Goal: Information Seeking & Learning: Learn about a topic

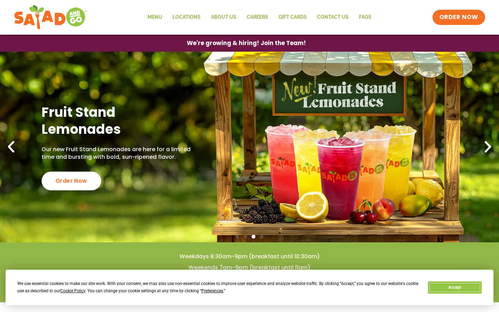
click at [450, 291] on button "Accept" at bounding box center [454, 287] width 53 height 12
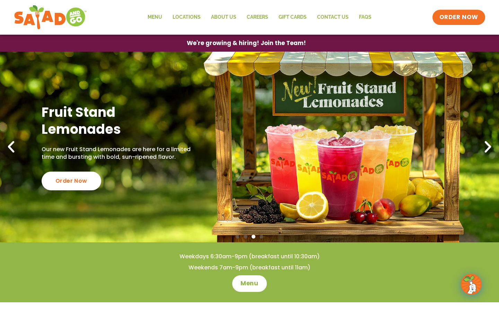
click at [488, 143] on icon "Next slide" at bounding box center [487, 146] width 15 height 15
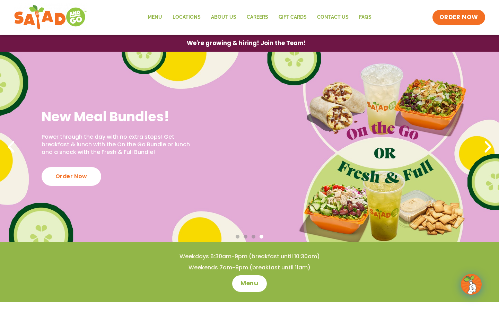
click at [488, 143] on icon "Next slide" at bounding box center [487, 146] width 15 height 15
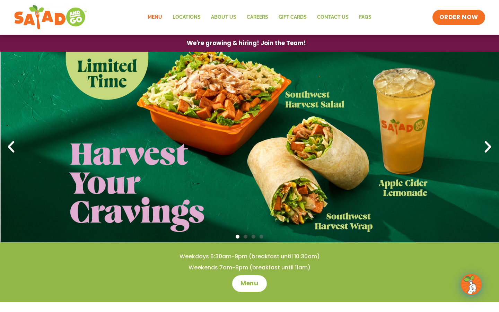
click at [162, 19] on link "Menu" at bounding box center [154, 17] width 25 height 16
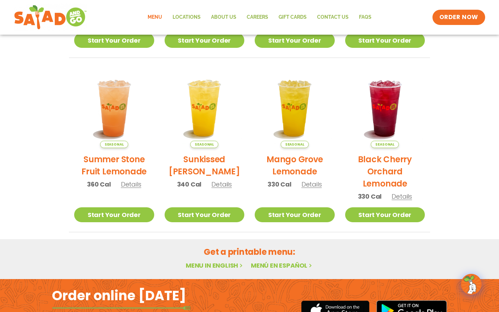
scroll to position [343, 0]
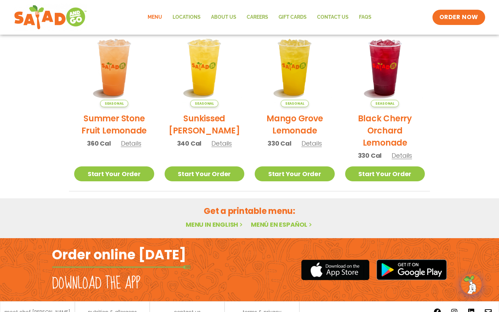
click at [222, 222] on link "Menu in English" at bounding box center [215, 224] width 58 height 9
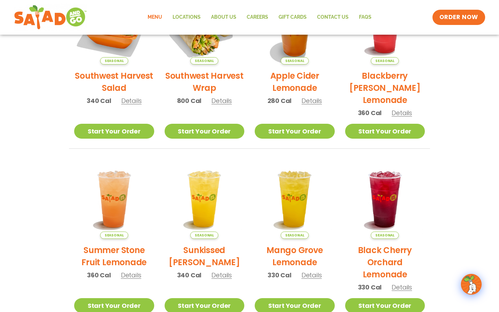
scroll to position [147, 0]
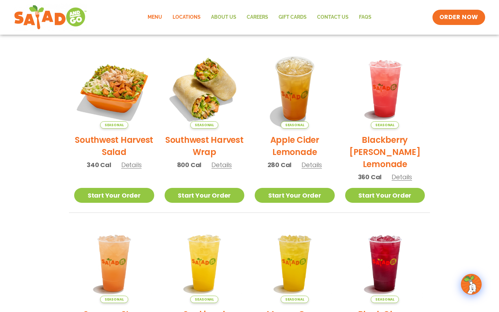
click at [192, 16] on link "Locations" at bounding box center [186, 17] width 38 height 16
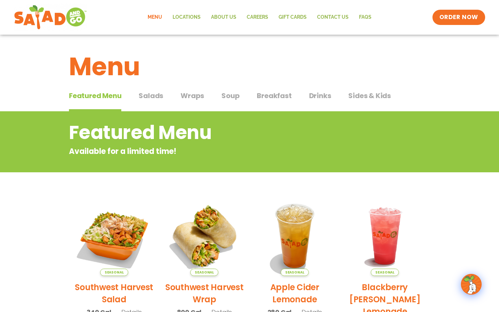
click at [191, 94] on span "Wraps" at bounding box center [192, 95] width 24 height 10
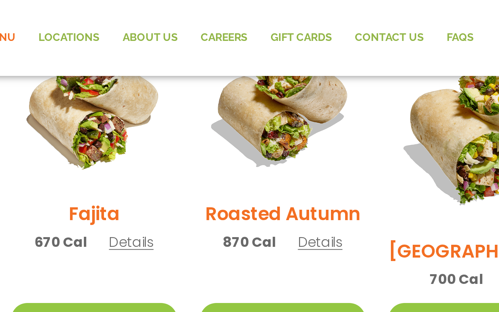
scroll to position [185, 0]
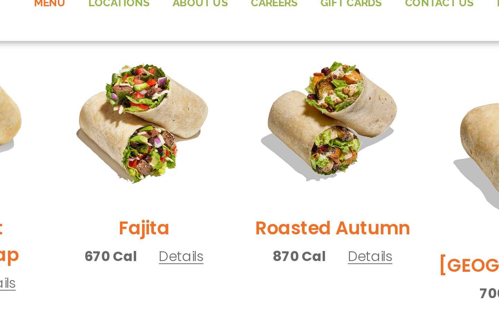
click at [222, 137] on span "Details" at bounding box center [215, 132] width 20 height 9
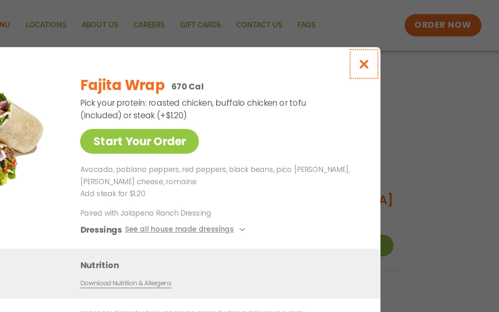
click at [402, 51] on button "Close modal" at bounding box center [404, 43] width 23 height 23
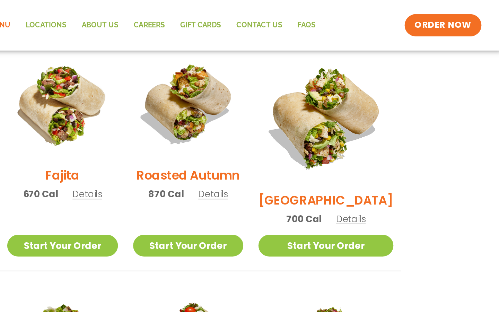
click at [401, 145] on span "Details" at bounding box center [395, 149] width 20 height 9
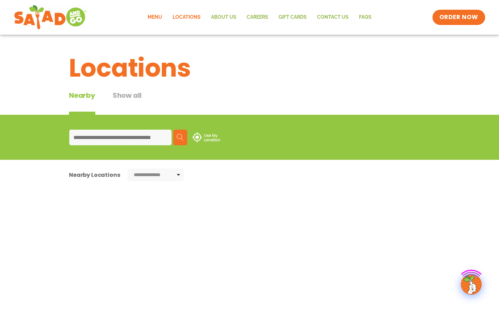
click at [162, 16] on body "**********" at bounding box center [249, 285] width 499 height 570
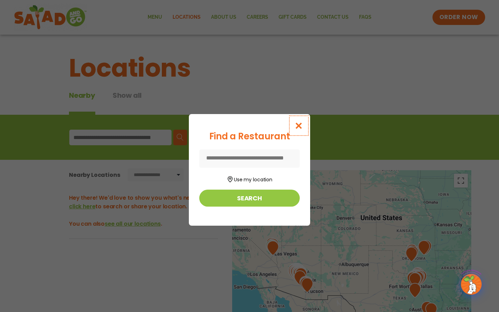
click at [299, 125] on icon "Close modal" at bounding box center [298, 125] width 9 height 7
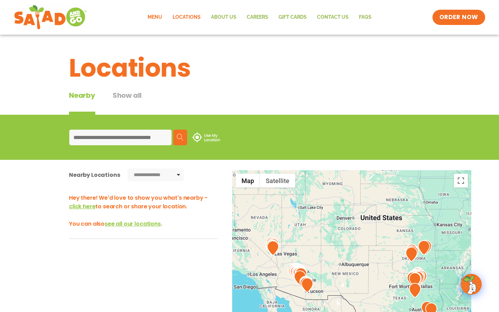
click at [152, 16] on link "Menu" at bounding box center [154, 17] width 25 height 16
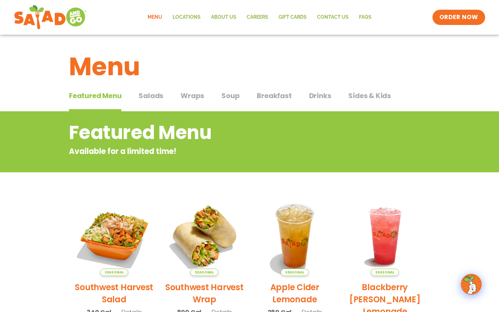
click at [194, 92] on span "Wraps" at bounding box center [192, 95] width 24 height 10
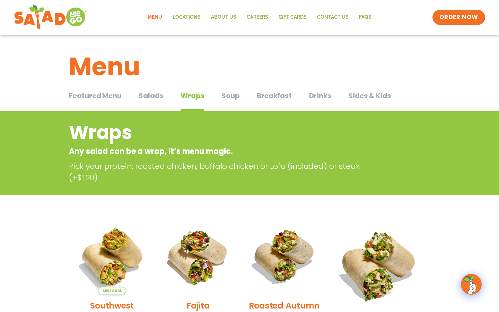
click at [214, 95] on div "Featured Menu Featured Menu Salads Salads Wraps Wraps Soup Soup Breakfast Break…" at bounding box center [249, 100] width 361 height 24
click at [227, 94] on span "Soup" at bounding box center [230, 95] width 18 height 10
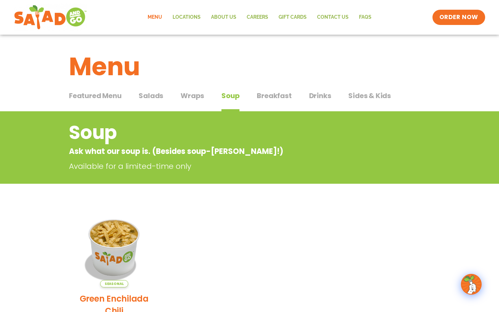
click at [192, 96] on span "Wraps" at bounding box center [192, 95] width 24 height 10
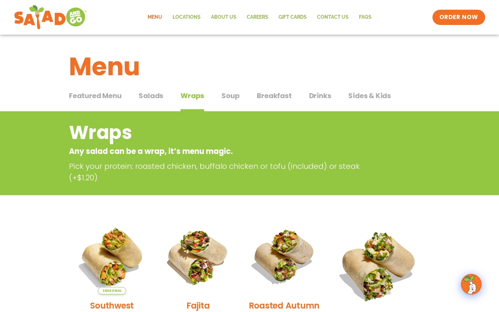
click at [363, 97] on span "Sides & Kids" at bounding box center [369, 95] width 43 height 10
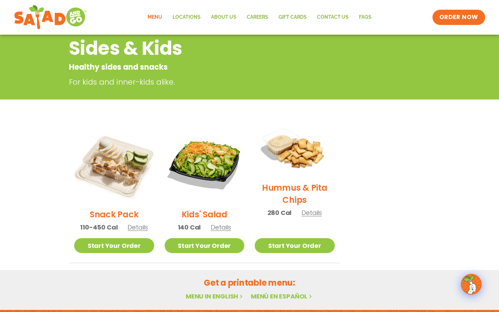
scroll to position [80, 0]
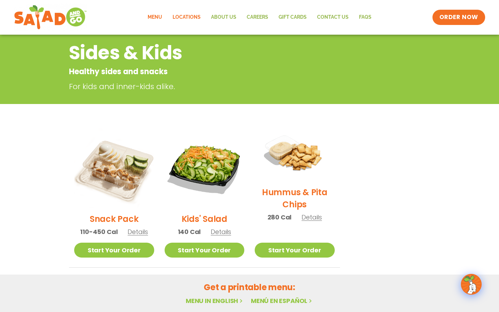
click at [192, 17] on link "Locations" at bounding box center [186, 17] width 38 height 16
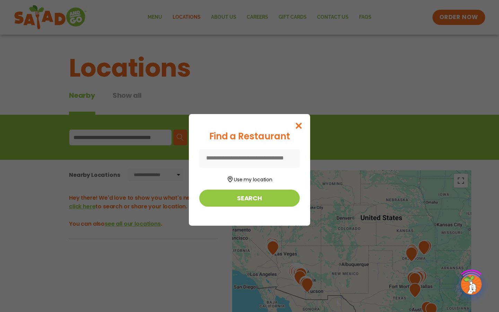
click at [156, 18] on div "Find a Restaurant Use my location Search" at bounding box center [249, 156] width 499 height 312
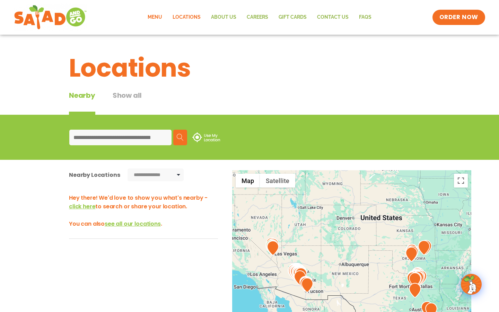
click at [160, 17] on link "Menu" at bounding box center [154, 17] width 25 height 16
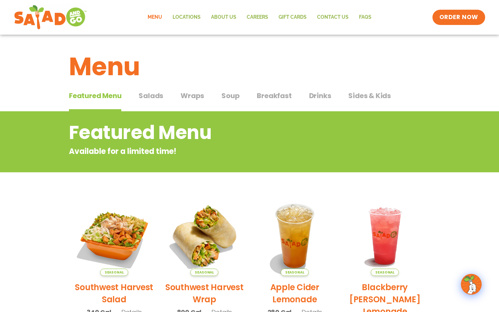
click at [191, 97] on span "Wraps" at bounding box center [192, 95] width 24 height 10
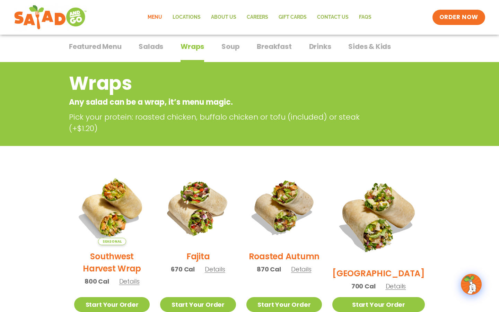
scroll to position [85, 0]
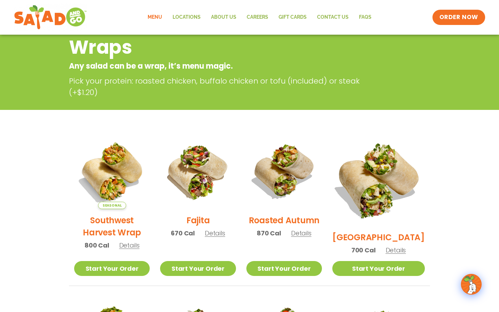
click at [395, 167] on img at bounding box center [378, 179] width 108 height 108
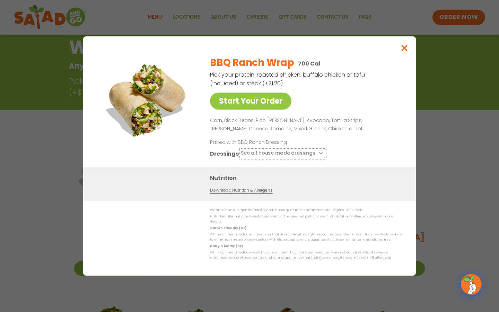
click at [293, 155] on button "See all house made dressings" at bounding box center [283, 153] width 84 height 9
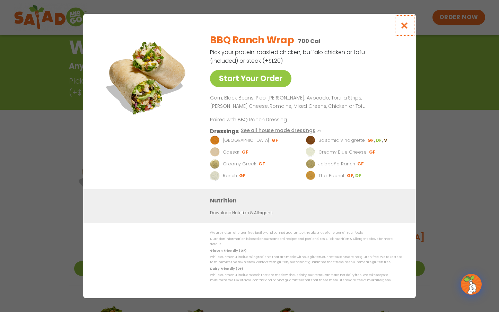
click at [405, 28] on icon "Close modal" at bounding box center [404, 25] width 9 height 7
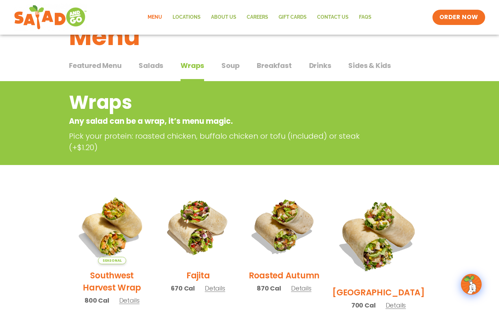
scroll to position [0, 0]
